Goal: Find specific page/section: Find specific page/section

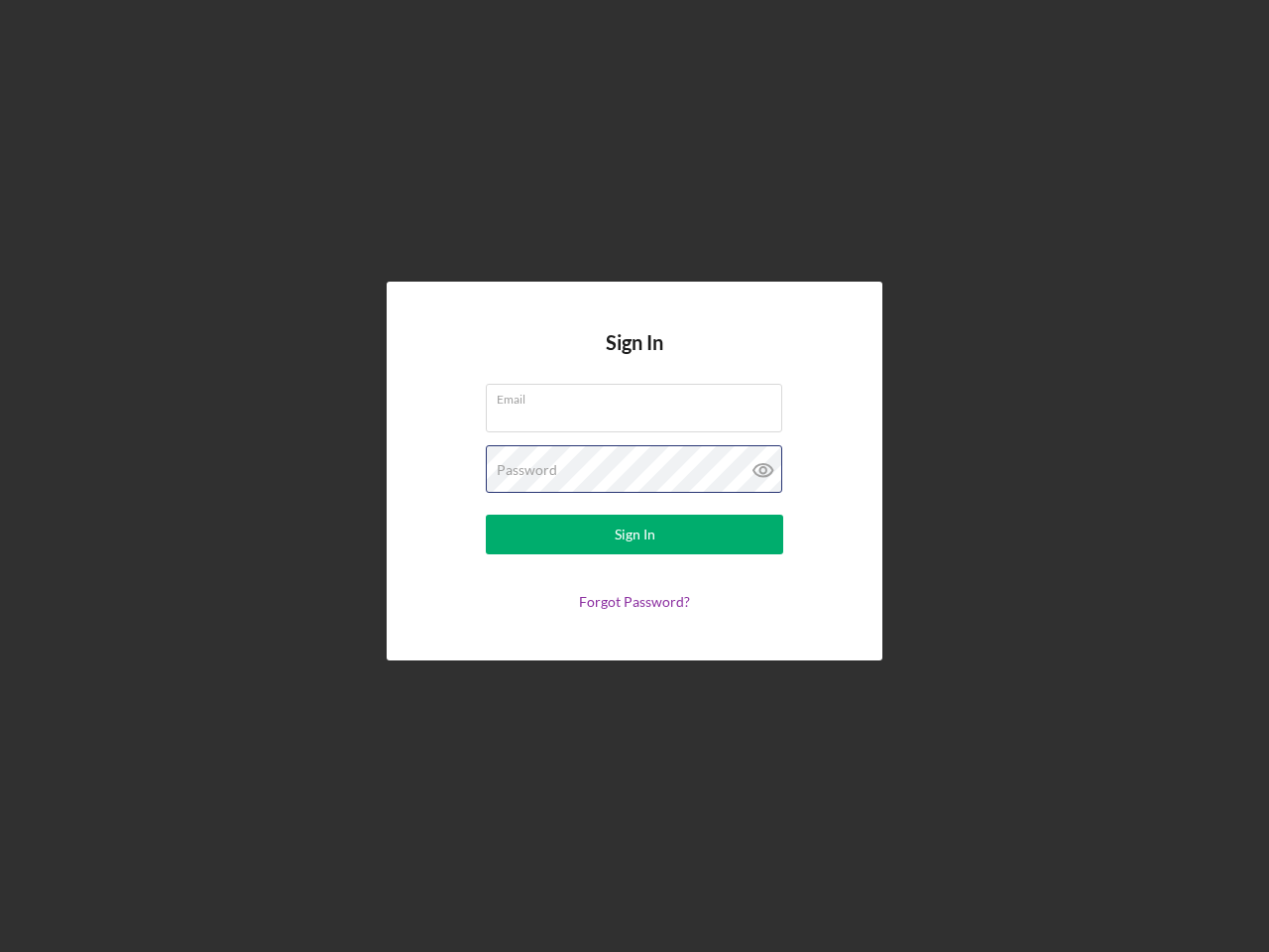
click at [634, 476] on div "Password" at bounding box center [634, 470] width 297 height 50
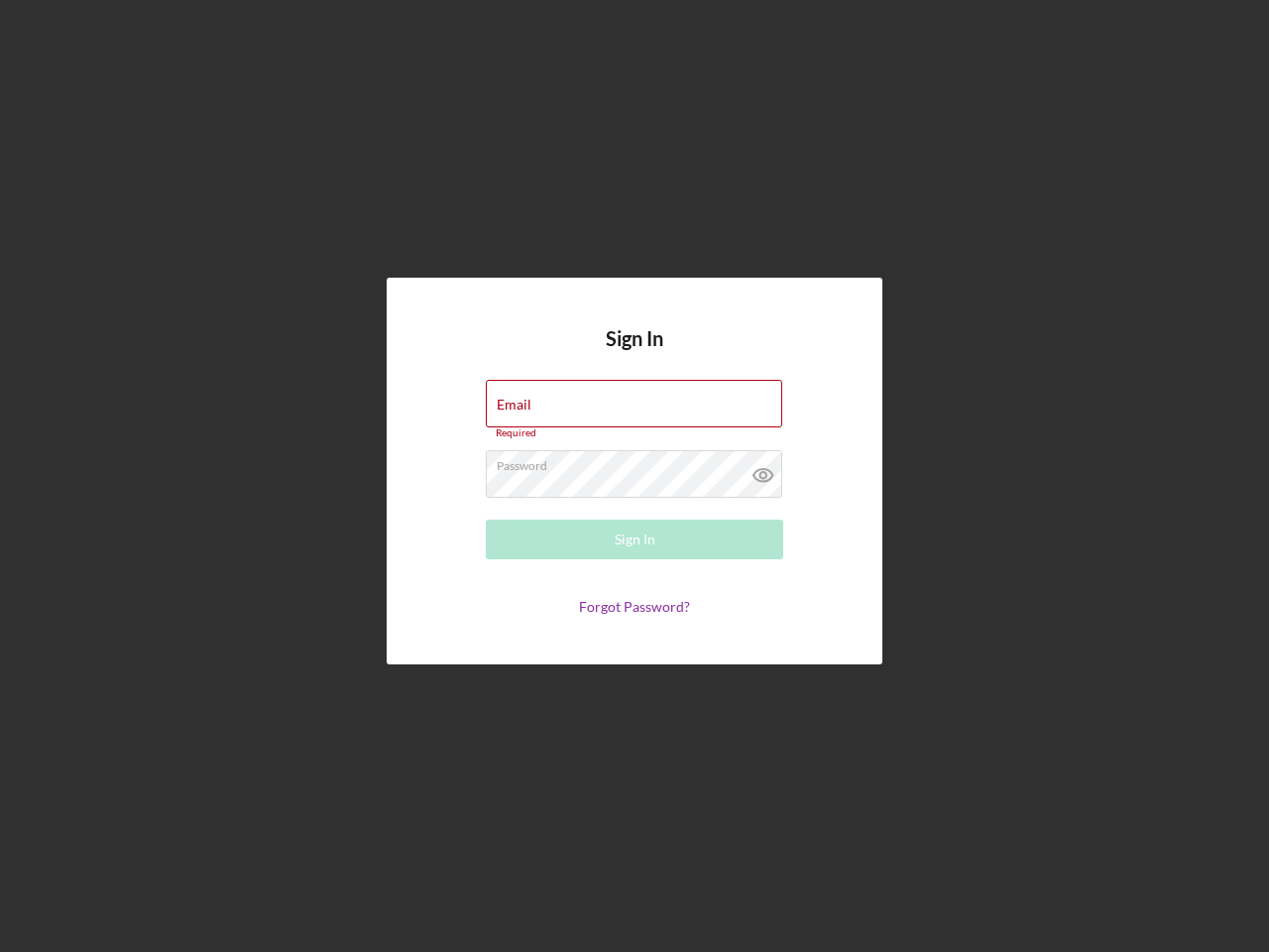
click at [764, 470] on icon at bounding box center [764, 475] width 50 height 50
